Goal: Download file/media

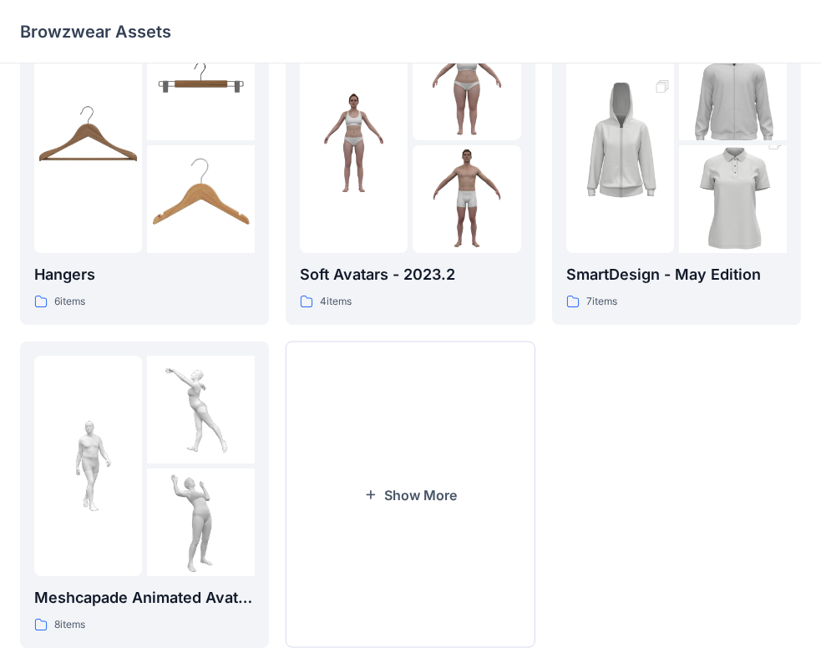
scroll to position [415, 0]
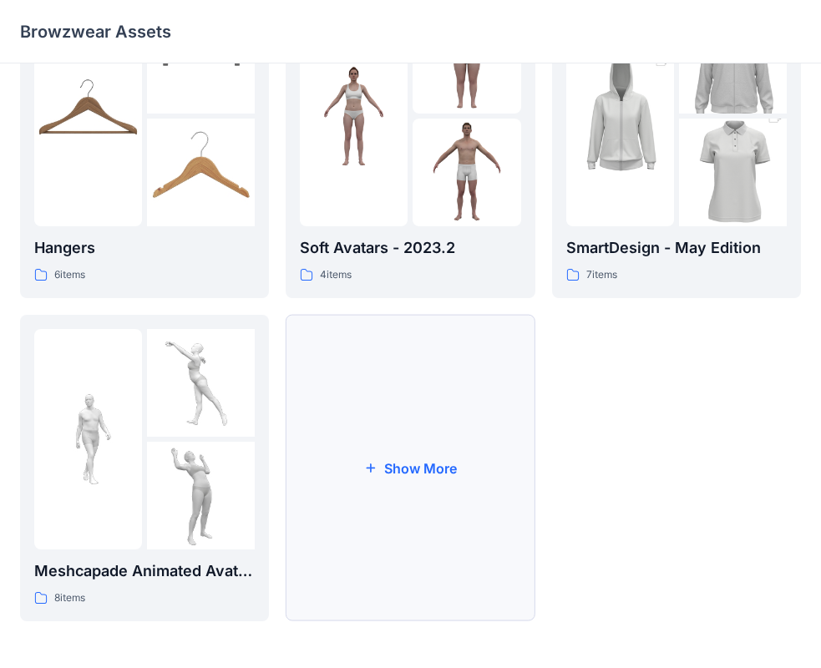
click at [428, 456] on button "Show More" at bounding box center [410, 468] width 249 height 306
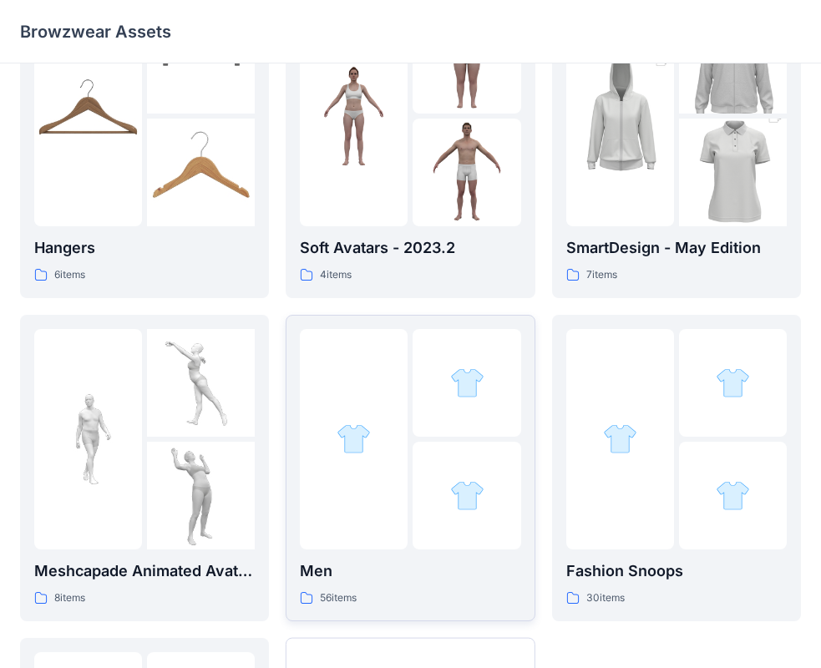
click at [445, 575] on p "Men" at bounding box center [410, 570] width 220 height 23
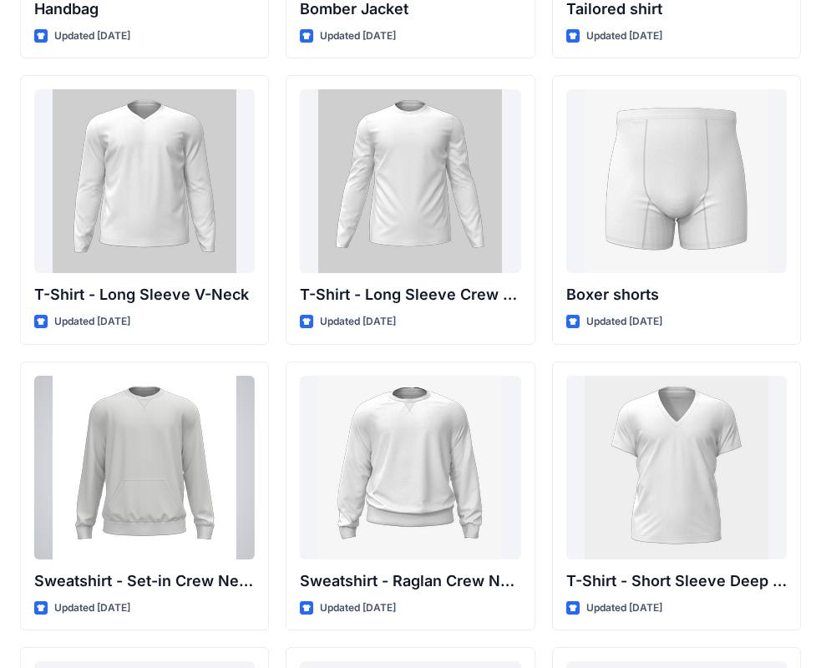
scroll to position [1124, 0]
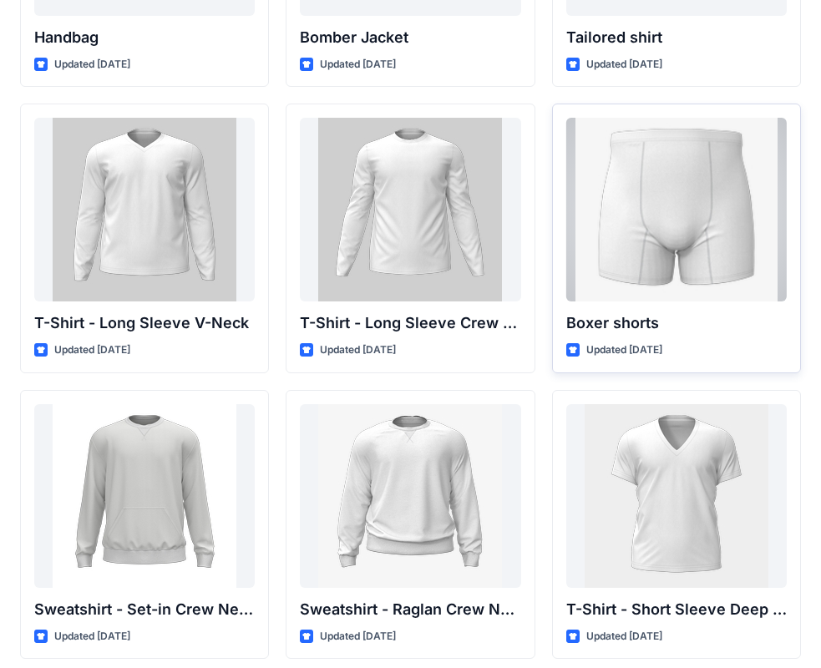
click at [651, 223] on div at bounding box center [676, 210] width 220 height 184
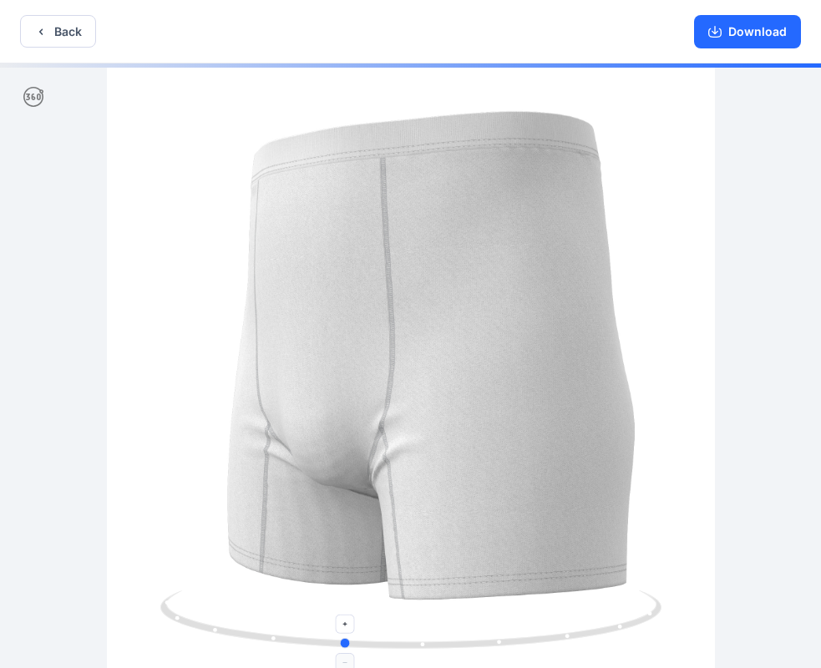
drag, startPoint x: 605, startPoint y: 597, endPoint x: 516, endPoint y: 614, distance: 91.0
click at [517, 614] on icon at bounding box center [412, 621] width 505 height 63
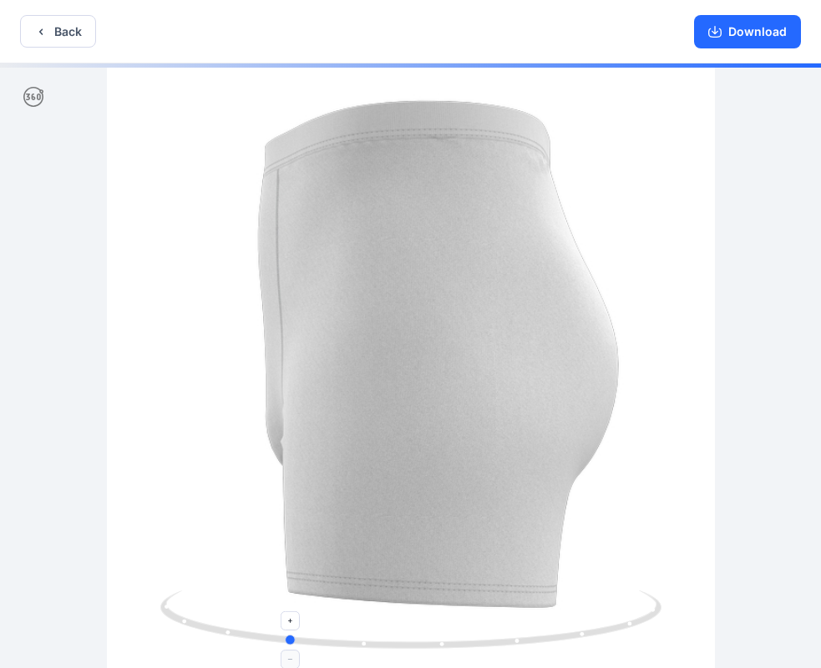
drag, startPoint x: 563, startPoint y: 621, endPoint x: 501, endPoint y: 626, distance: 62.0
click at [501, 626] on icon at bounding box center [412, 621] width 505 height 63
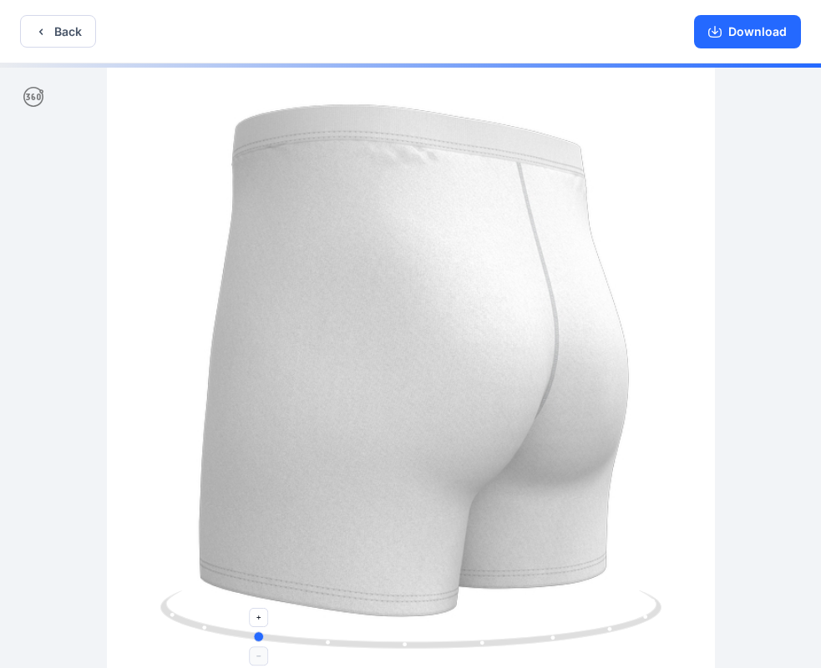
drag, startPoint x: 538, startPoint y: 629, endPoint x: 516, endPoint y: 634, distance: 22.9
click at [510, 633] on icon at bounding box center [412, 621] width 505 height 63
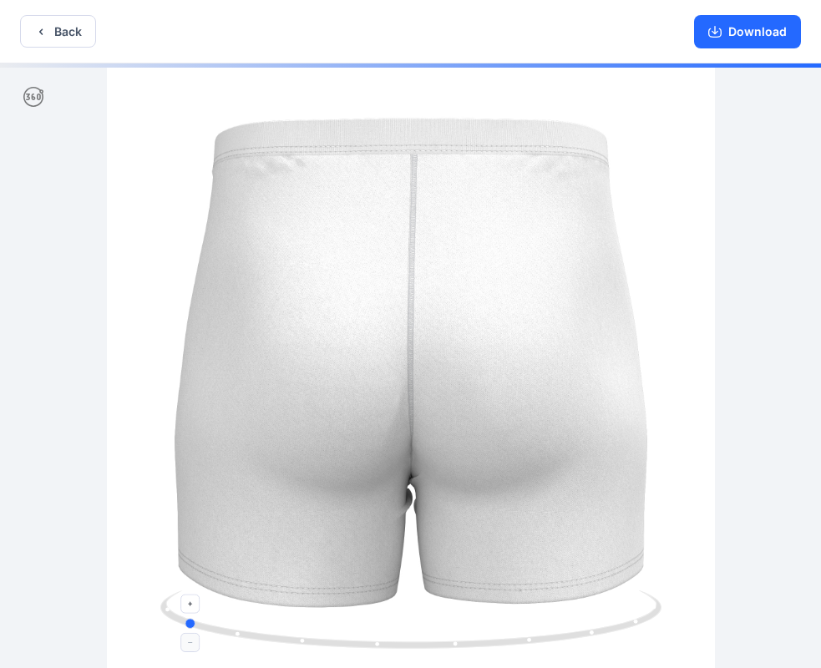
drag, startPoint x: 550, startPoint y: 630, endPoint x: 489, endPoint y: 635, distance: 61.2
click at [489, 635] on icon at bounding box center [412, 621] width 505 height 63
drag, startPoint x: 553, startPoint y: 631, endPoint x: 507, endPoint y: 638, distance: 46.4
click at [508, 638] on icon at bounding box center [412, 621] width 505 height 63
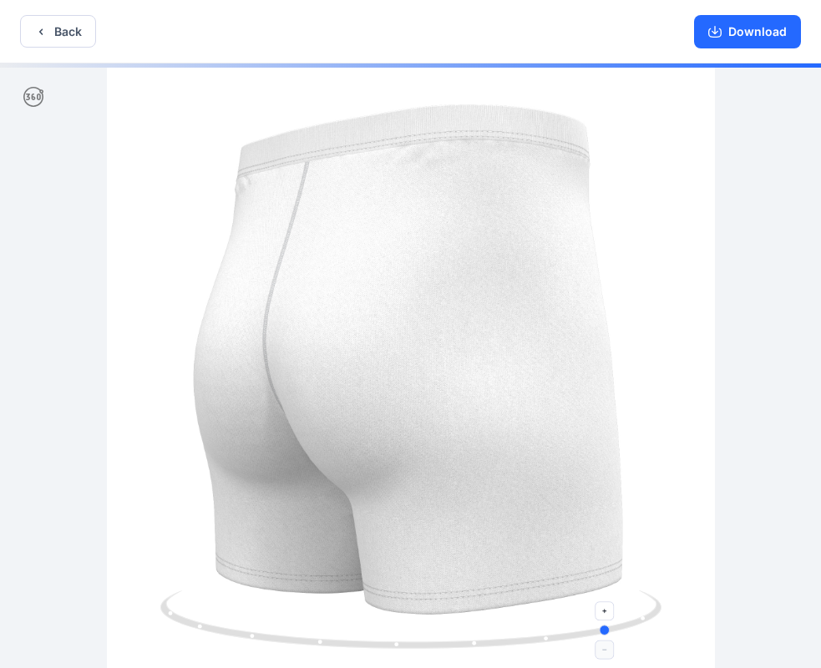
drag, startPoint x: 560, startPoint y: 625, endPoint x: 503, endPoint y: 634, distance: 58.3
click at [503, 634] on icon at bounding box center [412, 621] width 505 height 63
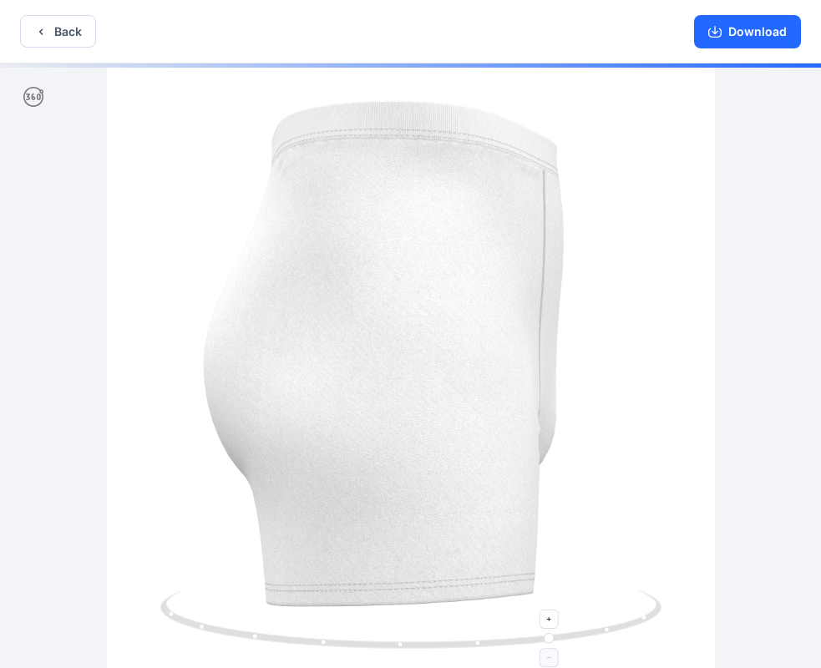
click at [460, 635] on icon at bounding box center [412, 621] width 505 height 63
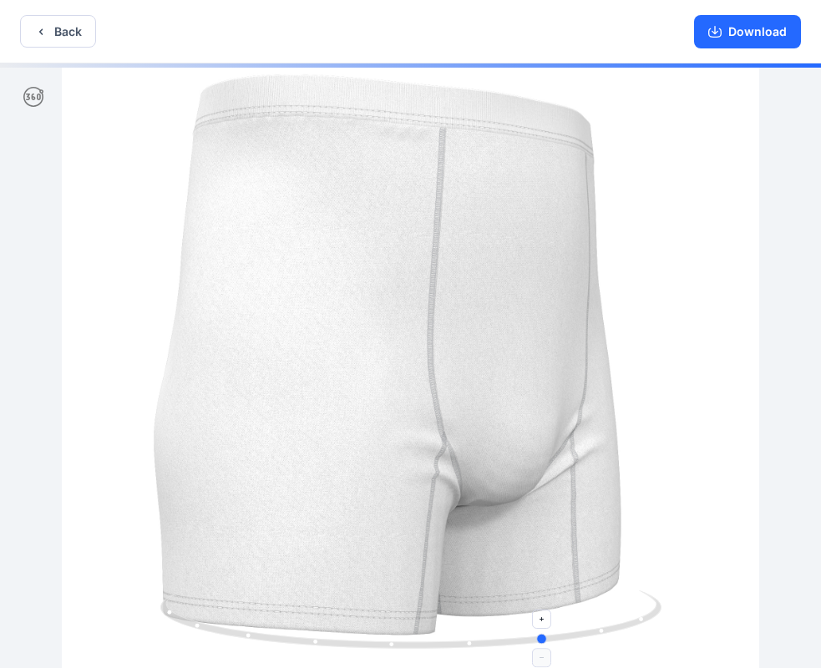
drag, startPoint x: 532, startPoint y: 619, endPoint x: 495, endPoint y: 627, distance: 37.7
click at [498, 626] on icon at bounding box center [412, 621] width 505 height 63
drag, startPoint x: 609, startPoint y: 621, endPoint x: 505, endPoint y: 640, distance: 106.0
click at [512, 639] on icon at bounding box center [412, 621] width 505 height 63
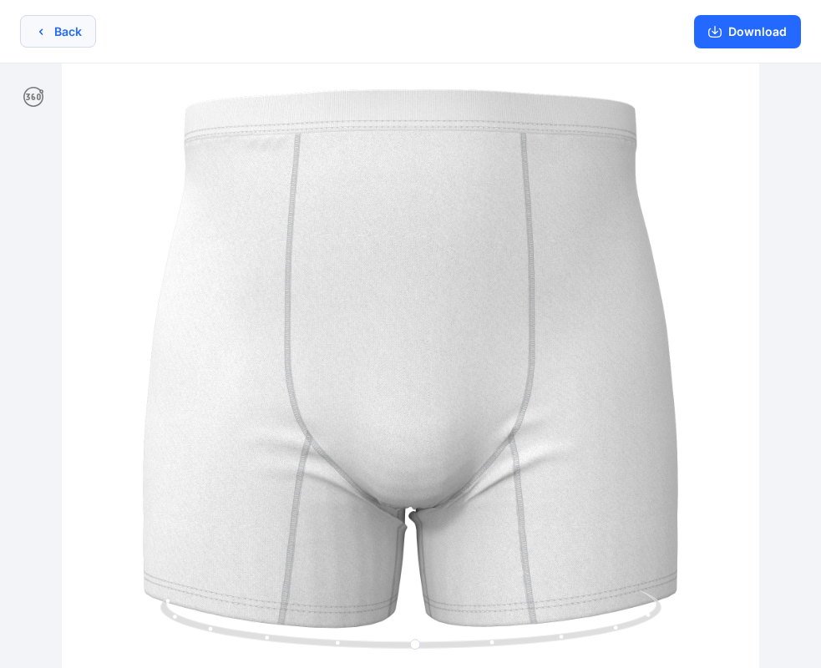
click at [68, 19] on button "Back" at bounding box center [58, 31] width 76 height 33
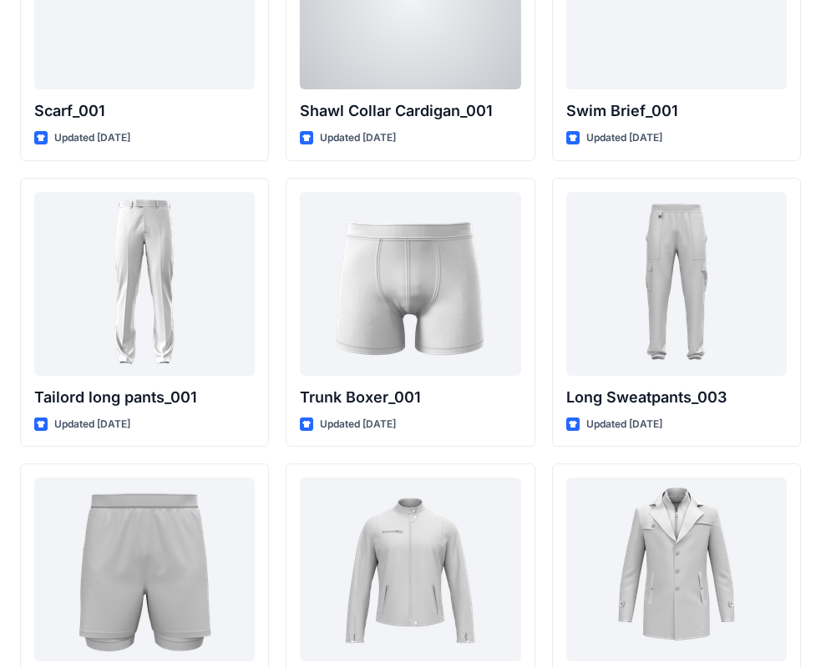
scroll to position [3913, 0]
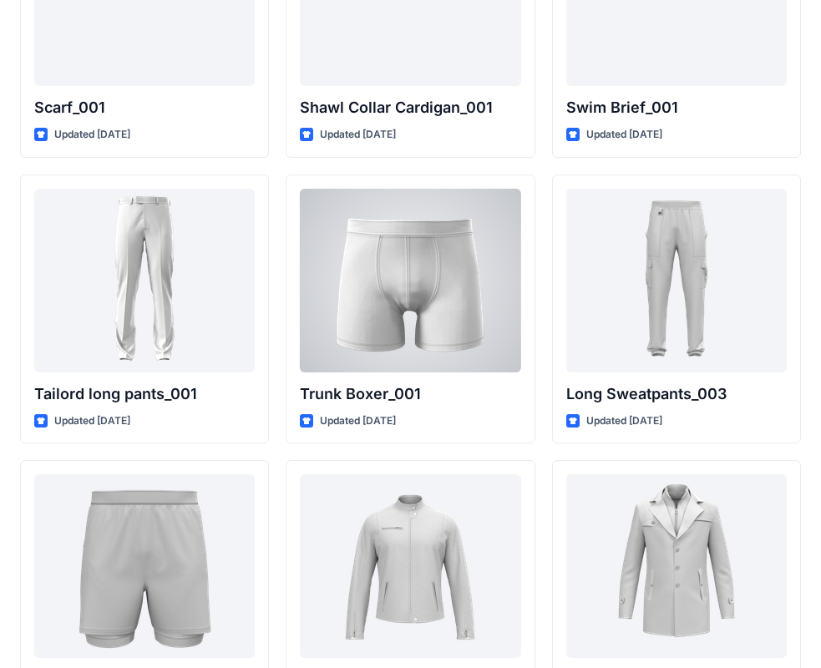
click at [474, 288] on div at bounding box center [410, 281] width 220 height 184
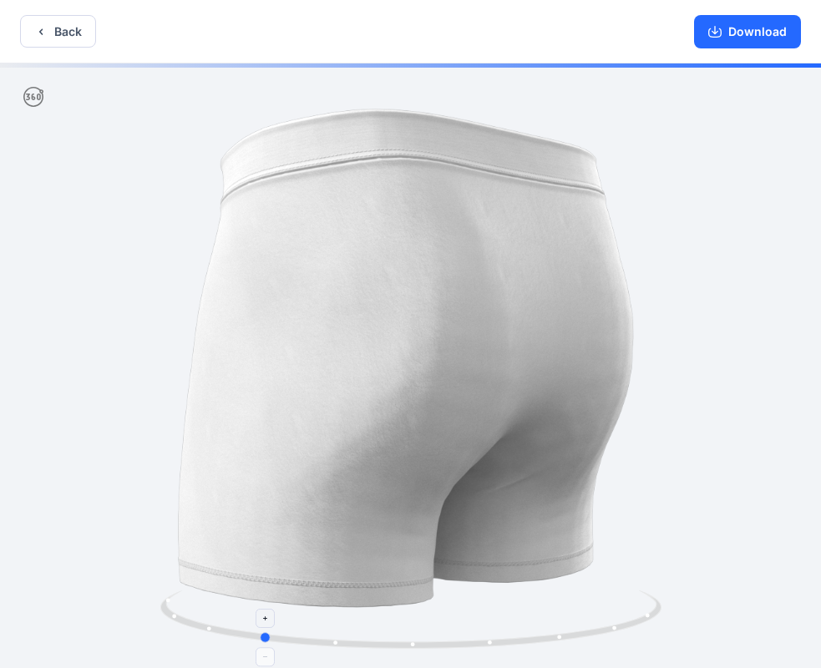
drag, startPoint x: 611, startPoint y: 625, endPoint x: 460, endPoint y: 641, distance: 151.9
click at [460, 641] on icon at bounding box center [412, 621] width 505 height 63
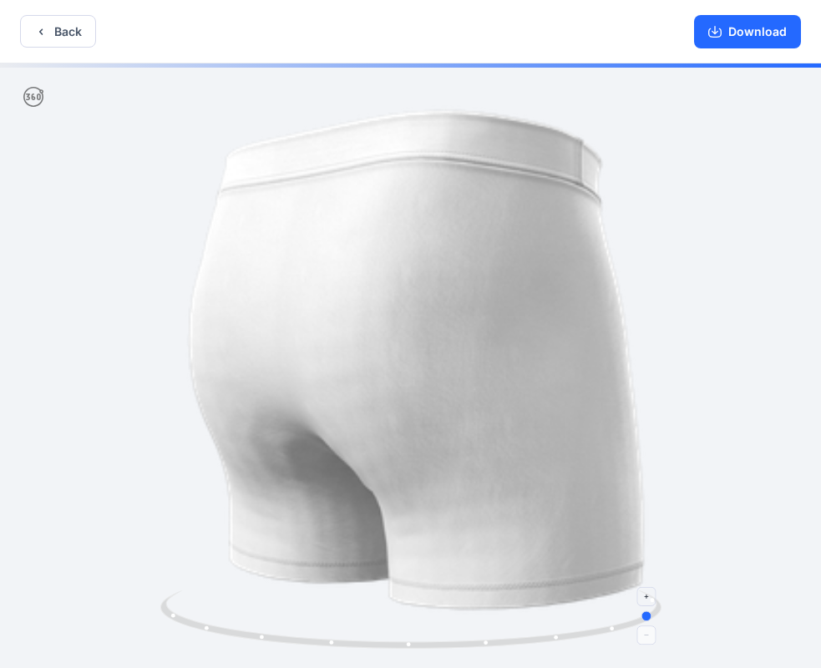
drag, startPoint x: 533, startPoint y: 632, endPoint x: 451, endPoint y: 649, distance: 83.5
click at [428, 645] on icon at bounding box center [412, 621] width 505 height 63
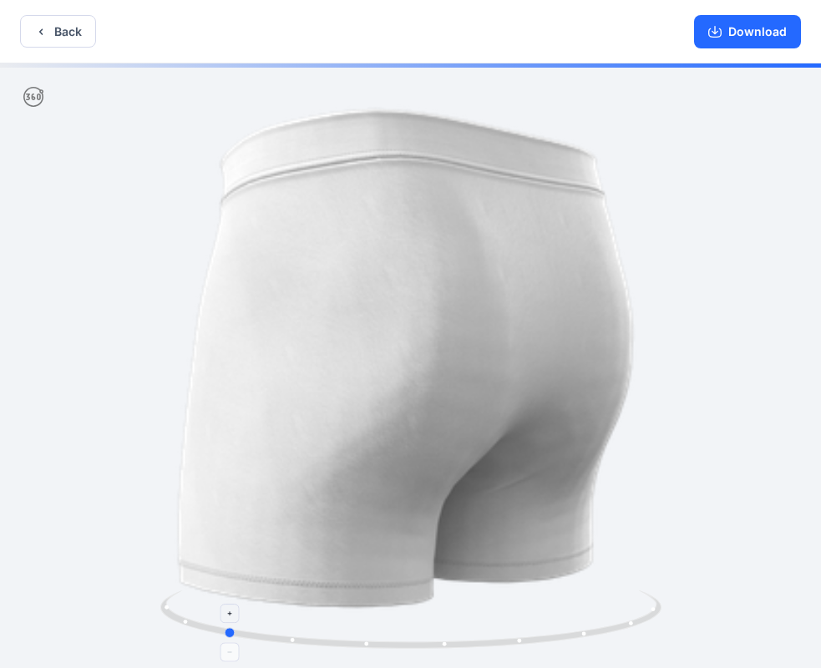
drag, startPoint x: 540, startPoint y: 630, endPoint x: 650, endPoint y: 622, distance: 109.7
click at [650, 622] on icon at bounding box center [412, 621] width 505 height 63
click at [743, 28] on button "Download" at bounding box center [747, 31] width 107 height 33
